Goal: Task Accomplishment & Management: Manage account settings

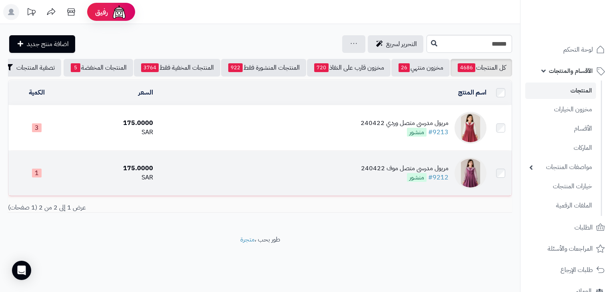
click at [397, 173] on div "مريول مدرسي متصل موف 240422" at bounding box center [405, 168] width 88 height 9
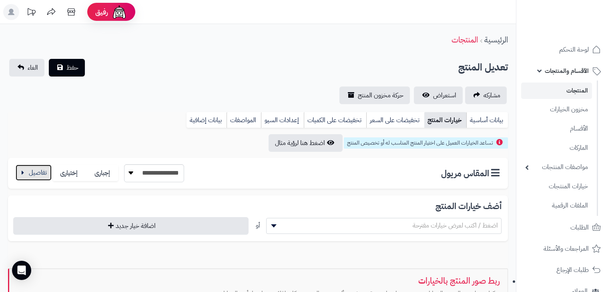
click at [18, 176] on button "button" at bounding box center [34, 172] width 36 height 16
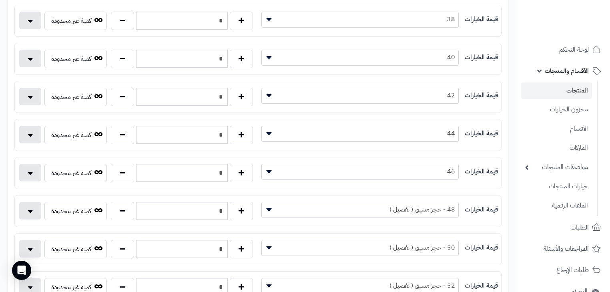
scroll to position [256, 0]
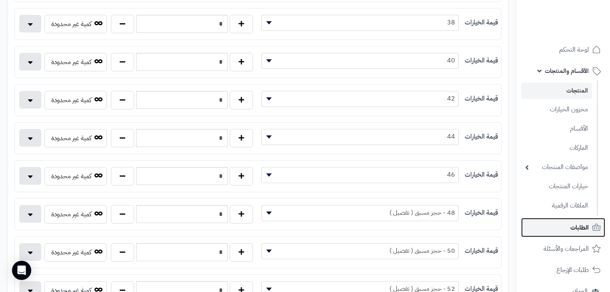
click at [582, 232] on span "الطلبات" at bounding box center [579, 227] width 18 height 11
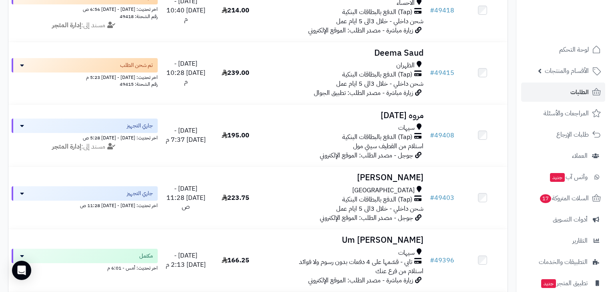
scroll to position [992, 0]
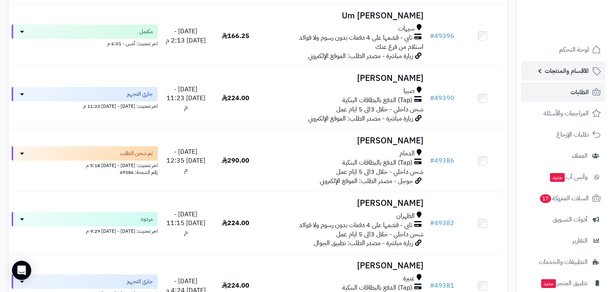
click at [588, 70] on span "الأقسام والمنتجات" at bounding box center [566, 70] width 44 height 11
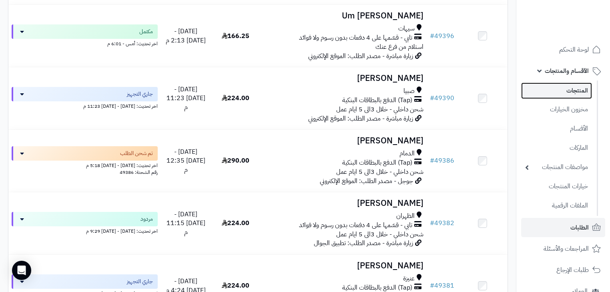
click at [579, 88] on link "المنتجات" at bounding box center [556, 90] width 71 height 16
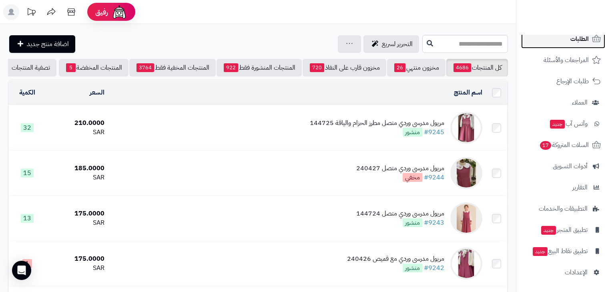
click at [566, 36] on link "الطلبات" at bounding box center [563, 38] width 84 height 19
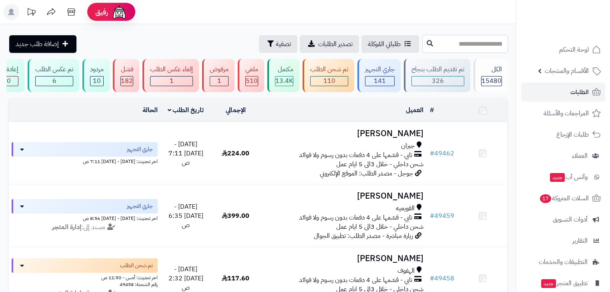
click at [467, 38] on input "text" at bounding box center [465, 44] width 86 height 18
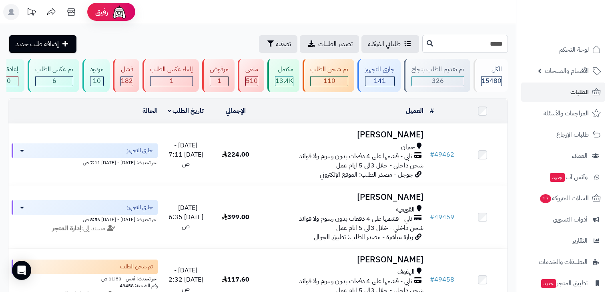
type input "*****"
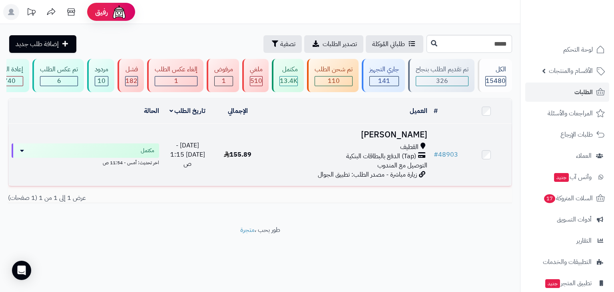
click at [410, 152] on span "القطيف" at bounding box center [409, 146] width 18 height 9
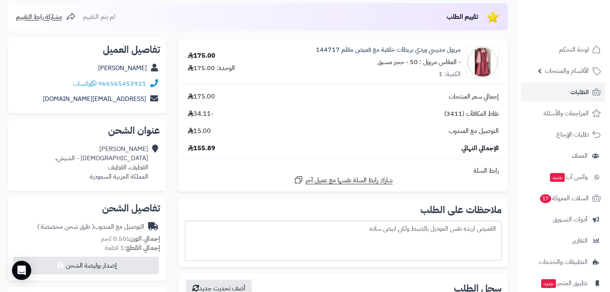
scroll to position [96, 0]
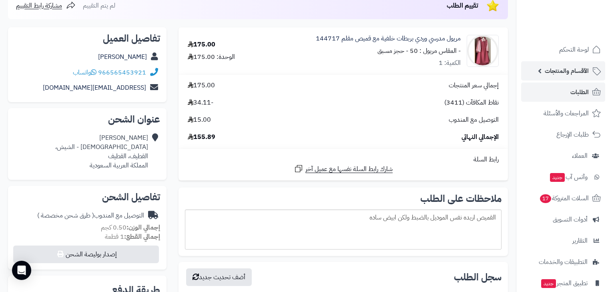
click at [576, 64] on link "الأقسام والمنتجات" at bounding box center [563, 70] width 84 height 19
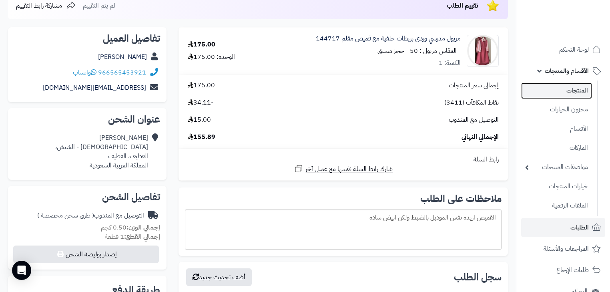
click at [578, 88] on link "المنتجات" at bounding box center [556, 90] width 71 height 16
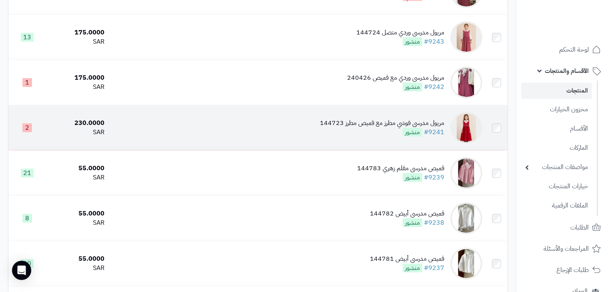
scroll to position [192, 0]
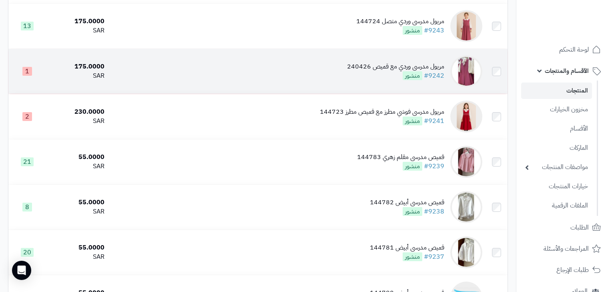
click at [395, 91] on td "مريول مدرسي وردي مع قميص 240426 #9242 منشور" at bounding box center [297, 71] width 378 height 45
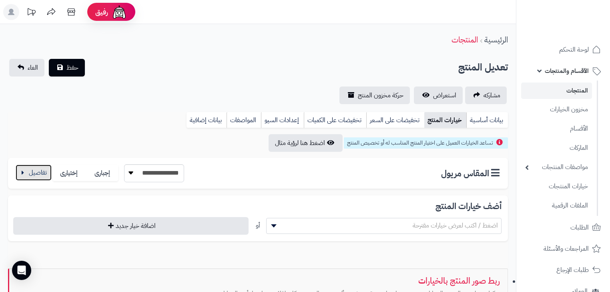
click at [43, 169] on button "button" at bounding box center [34, 172] width 36 height 16
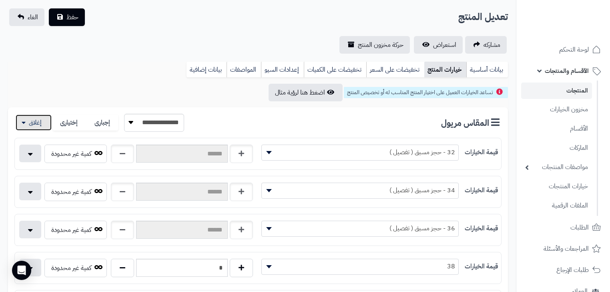
scroll to position [32, 0]
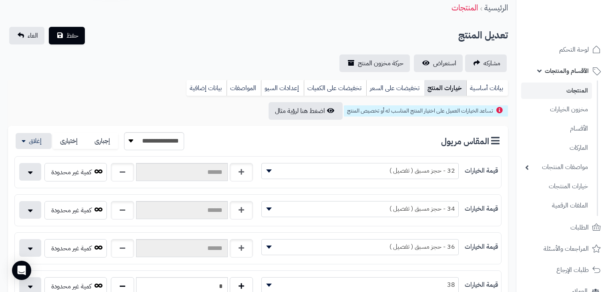
click at [589, 92] on link "المنتجات" at bounding box center [556, 90] width 71 height 16
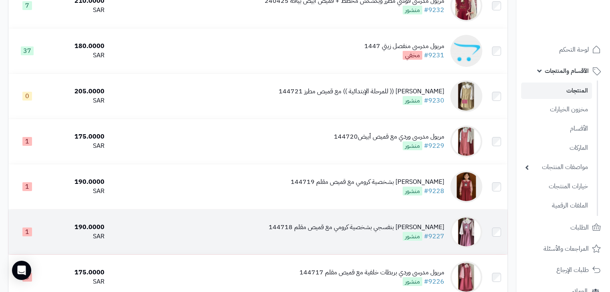
scroll to position [640, 0]
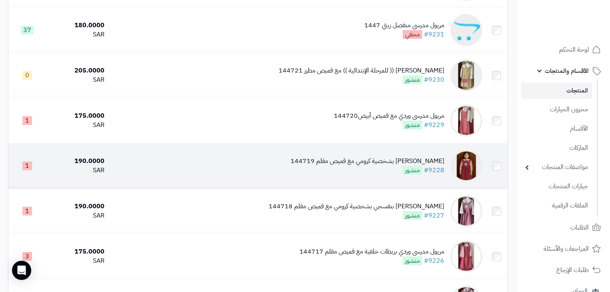
click at [392, 188] on td "مريول مدرسي وردي بشخصية كرومي مع قميص مقلم 144719 #9228 منشور" at bounding box center [297, 165] width 378 height 45
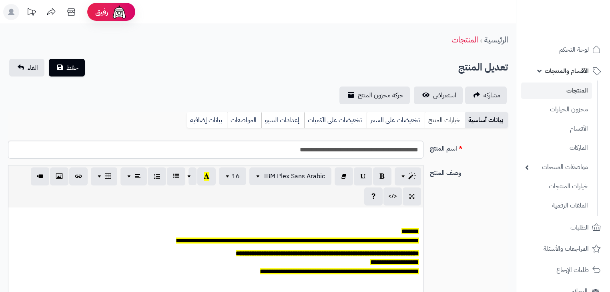
scroll to position [66, 0]
click at [436, 117] on link "خيارات المنتج" at bounding box center [444, 120] width 40 height 16
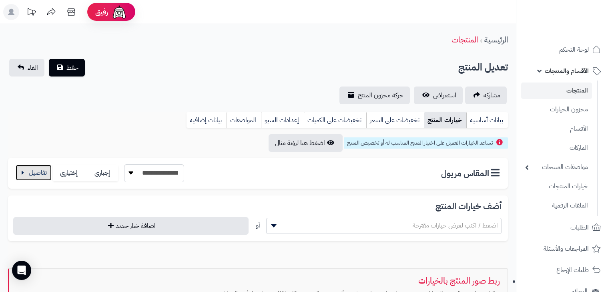
click at [33, 170] on button "button" at bounding box center [34, 172] width 36 height 16
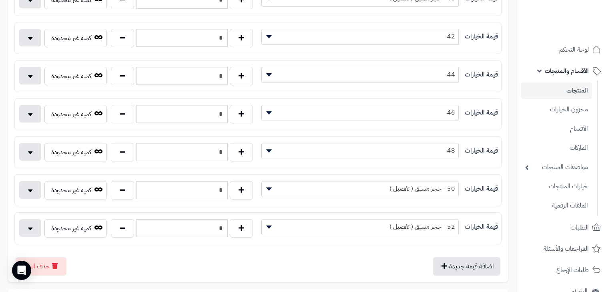
scroll to position [320, 0]
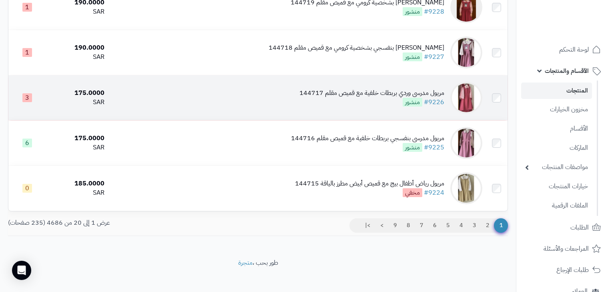
scroll to position [800, 0]
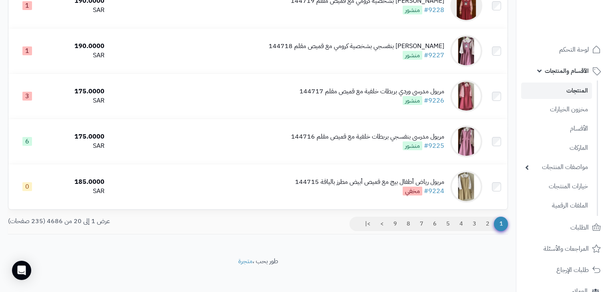
click at [496, 231] on span "1" at bounding box center [501, 223] width 14 height 14
click at [488, 227] on link "2" at bounding box center [487, 223] width 14 height 14
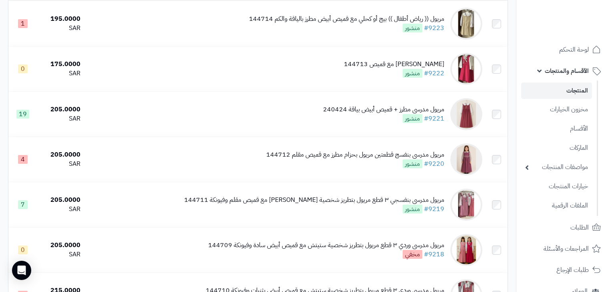
scroll to position [128, 0]
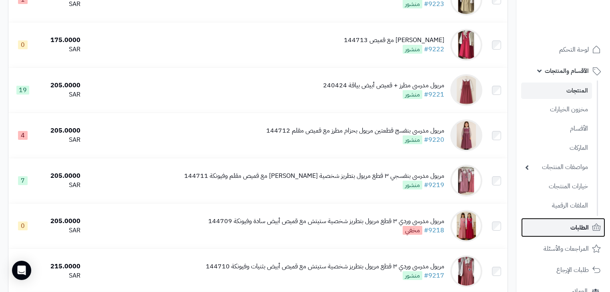
click at [587, 224] on span "الطلبات" at bounding box center [579, 227] width 18 height 11
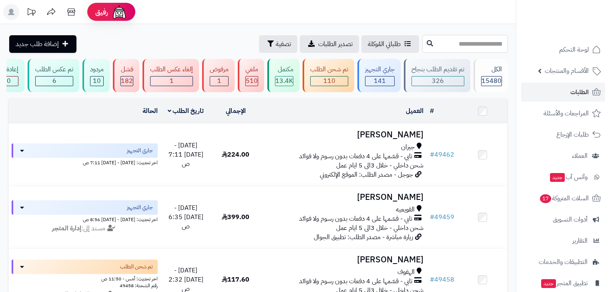
click at [426, 49] on input "text" at bounding box center [465, 44] width 86 height 18
type input "*****"
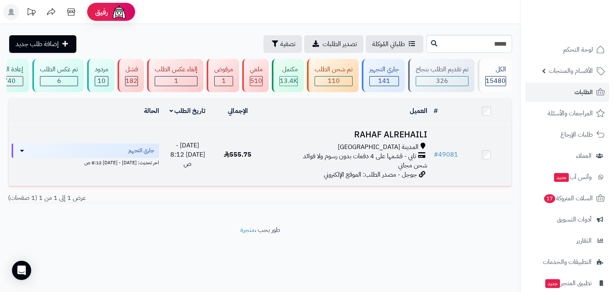
click at [358, 152] on div "المدينة المنورة" at bounding box center [346, 146] width 161 height 9
